Goal: Information Seeking & Learning: Find contact information

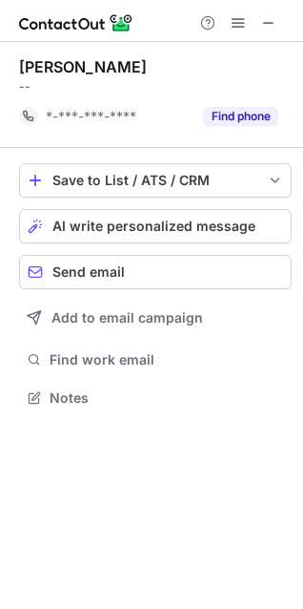
scroll to position [385, 303]
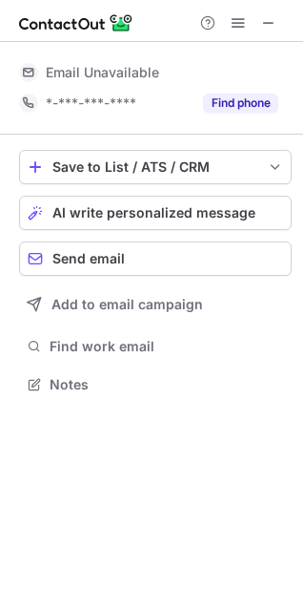
scroll to position [371, 303]
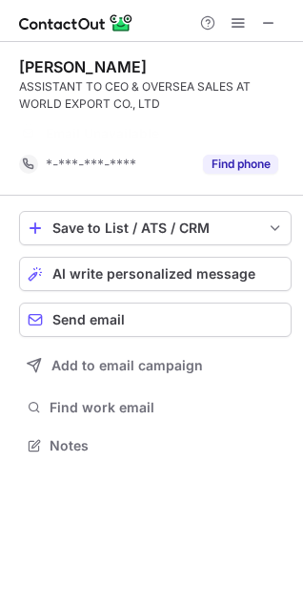
scroll to position [402, 303]
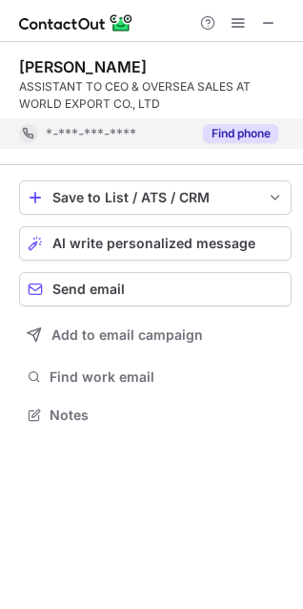
click at [266, 140] on button "Find phone" at bounding box center [240, 133] width 75 height 19
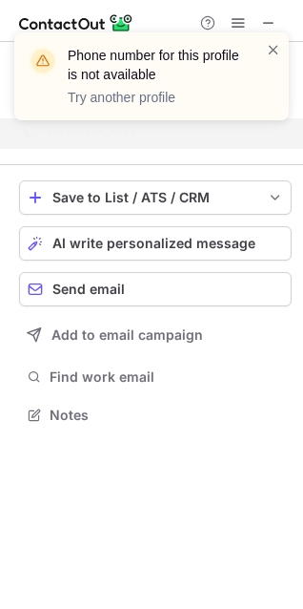
click at [282, 51] on div "Phone number for this profile is not available Try another profile" at bounding box center [151, 76] width 275 height 88
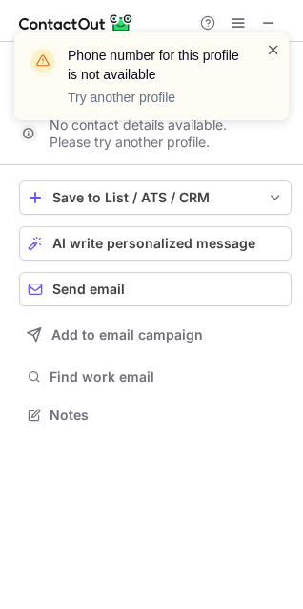
click at [276, 50] on span at bounding box center [273, 49] width 15 height 19
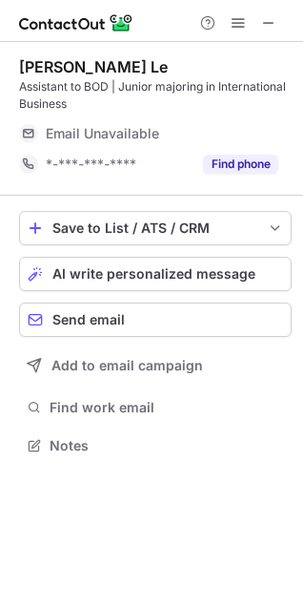
scroll to position [432, 303]
click at [267, 17] on span at bounding box center [269, 22] width 15 height 15
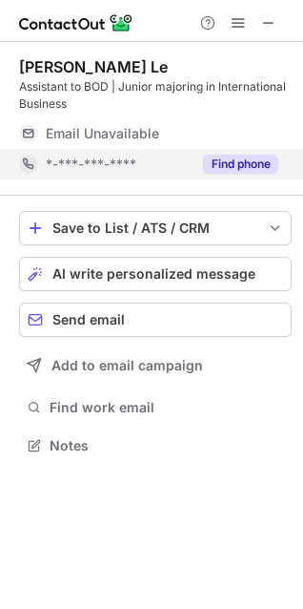
click at [229, 162] on button "Find phone" at bounding box center [240, 164] width 75 height 19
click at [218, 164] on button "Find phone" at bounding box center [240, 164] width 75 height 19
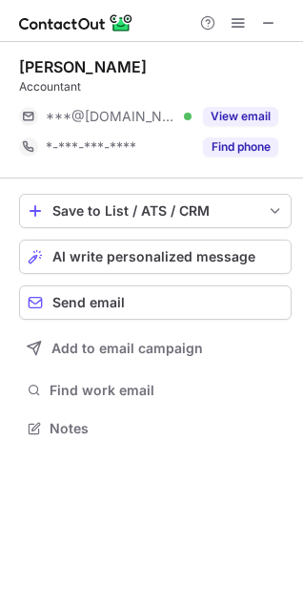
scroll to position [415, 303]
click at [267, 26] on span at bounding box center [269, 22] width 15 height 15
